Goal: Find specific page/section: Find specific page/section

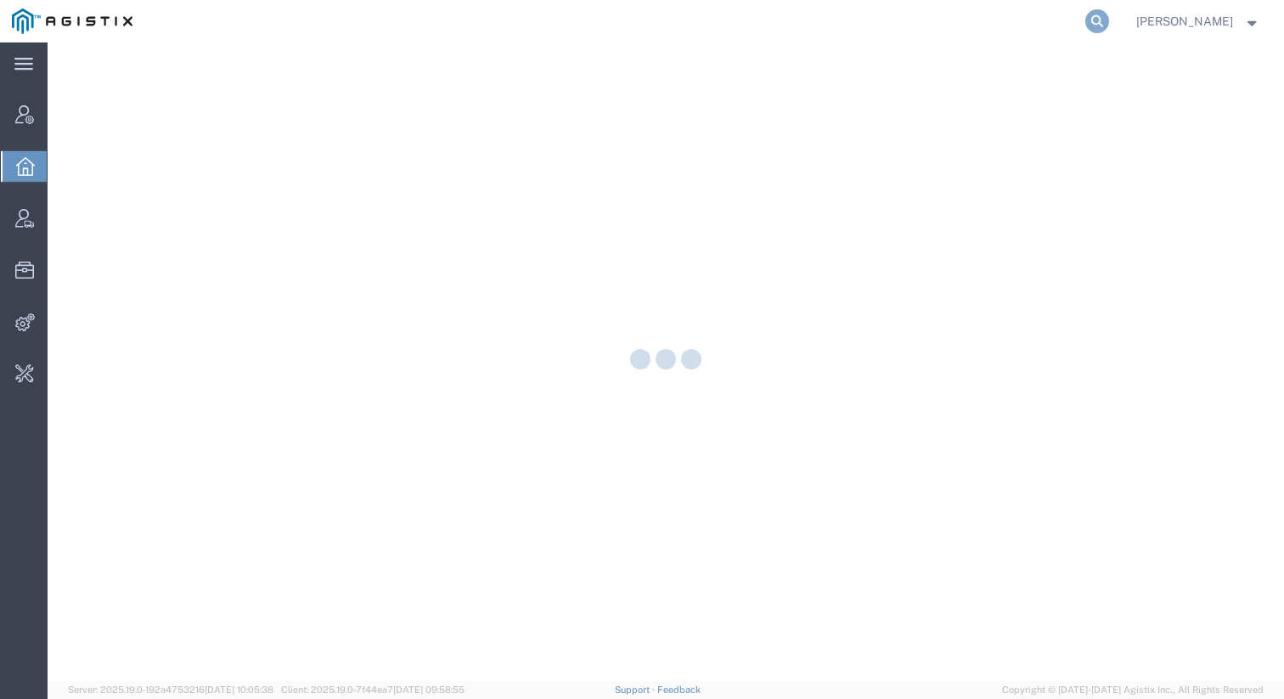
click at [1108, 19] on icon at bounding box center [1097, 21] width 24 height 24
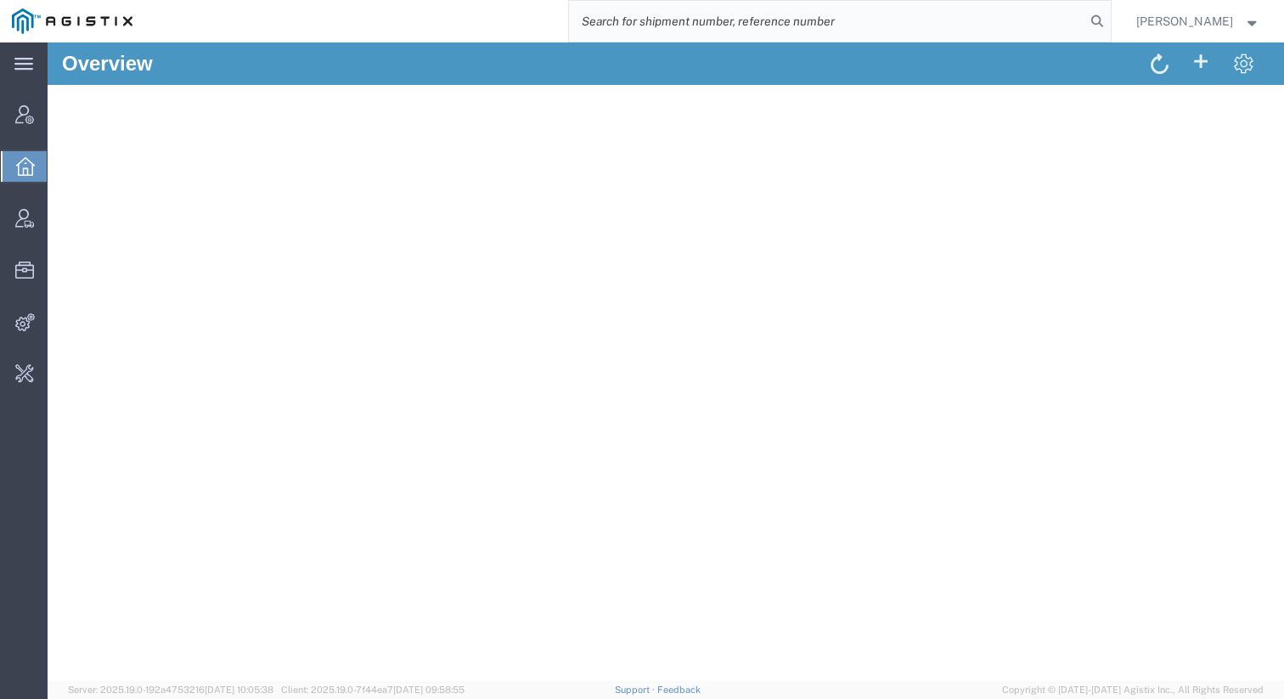
click at [962, 21] on input "search" at bounding box center [827, 21] width 516 height 41
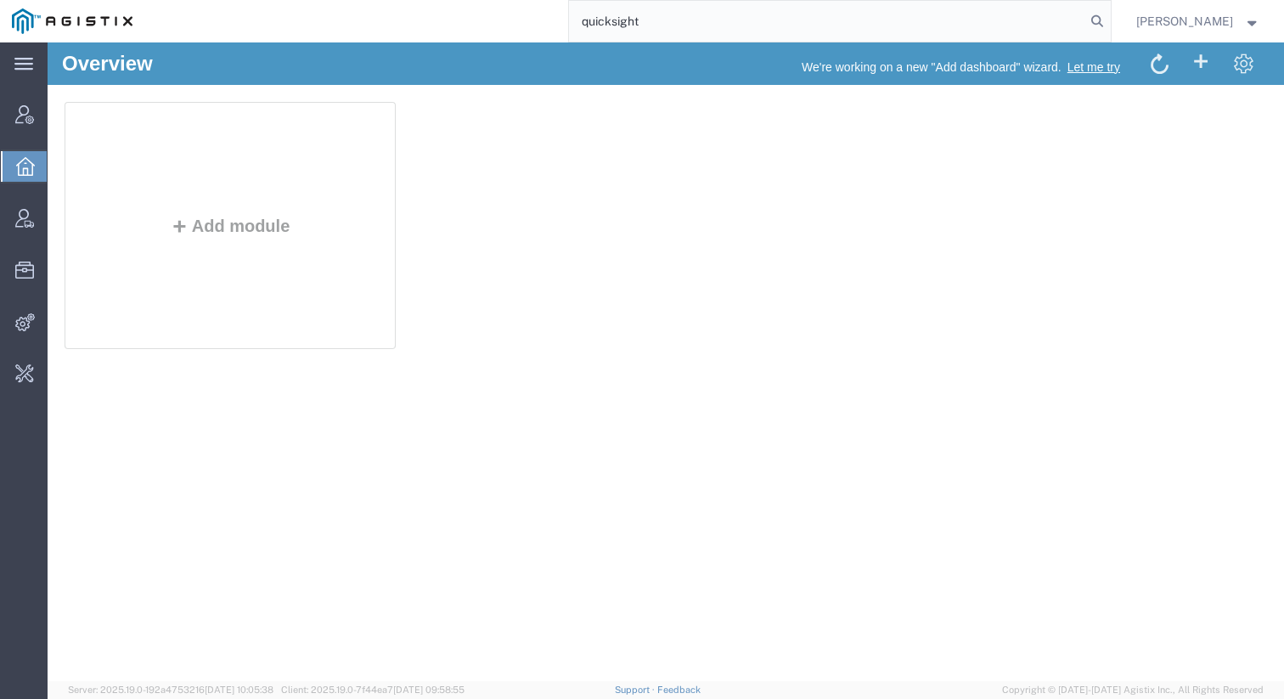
type input "quicksight"
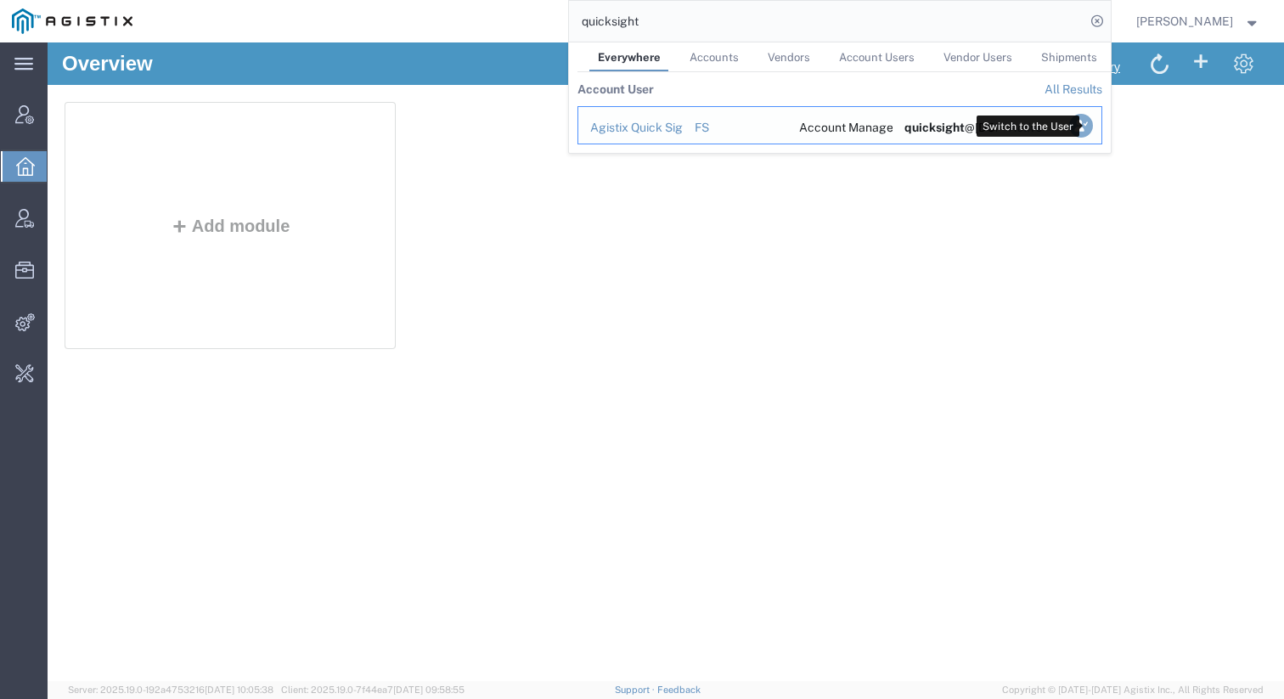
click at [1088, 127] on icon "Search Results" at bounding box center [1080, 126] width 24 height 24
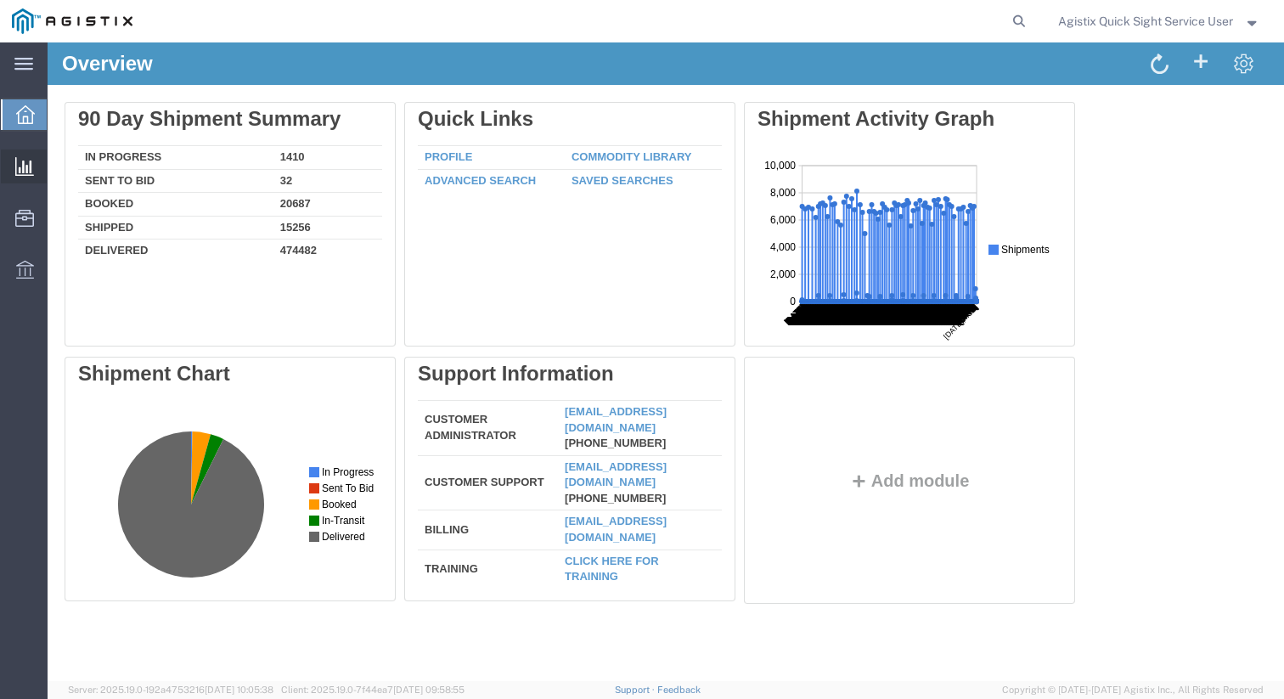
click at [0, 0] on span "New Analysis" at bounding box center [0, 0] width 0 height 0
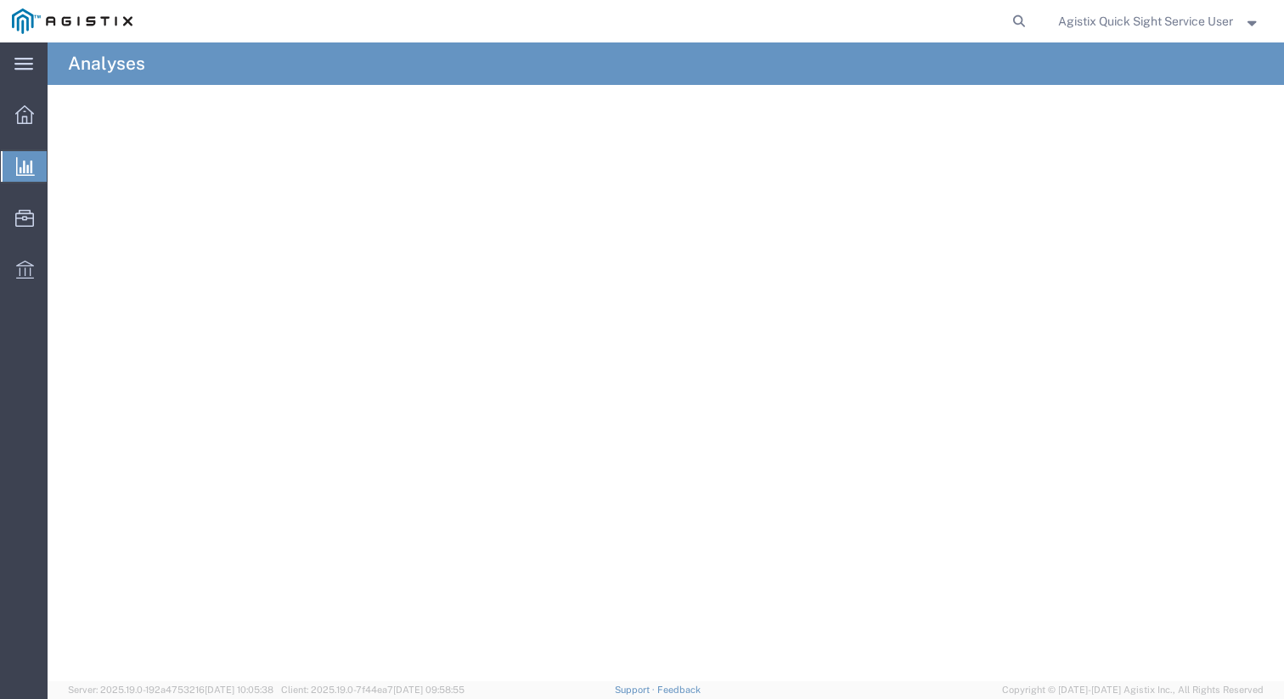
click at [54, 85] on iframe at bounding box center [666, 383] width 1237 height 596
